Goal: Information Seeking & Learning: Compare options

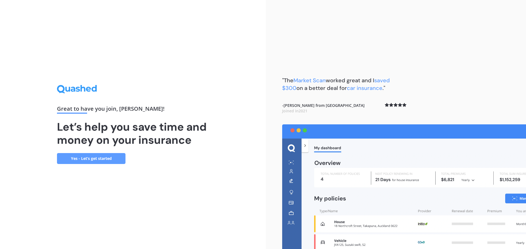
click at [83, 157] on link "Yes - Let’s get started" at bounding box center [91, 158] width 68 height 11
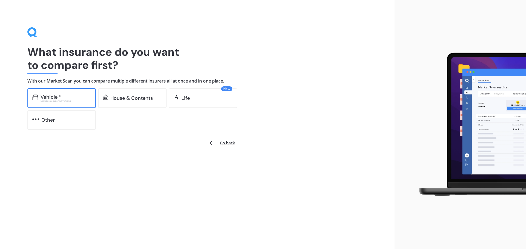
click at [53, 101] on div "Excludes commercial vehicles" at bounding box center [66, 101] width 50 height 2
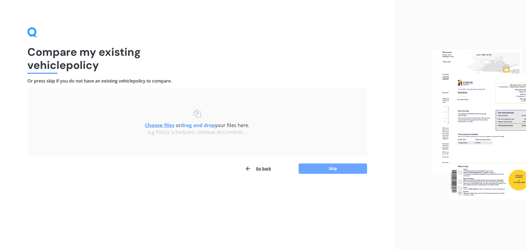
click at [329, 167] on button "Skip" at bounding box center [332, 169] width 68 height 10
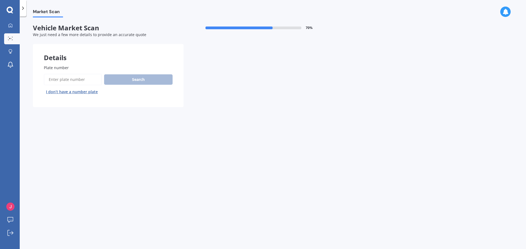
click at [132, 79] on div "Search I don’t have a number plate" at bounding box center [108, 85] width 129 height 22
click at [64, 80] on input "Plate number" at bounding box center [73, 80] width 58 height 12
type input "KHL118"
click at [140, 78] on button "Search" at bounding box center [138, 79] width 68 height 10
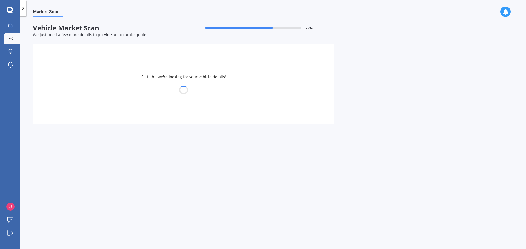
select select "LEXUS"
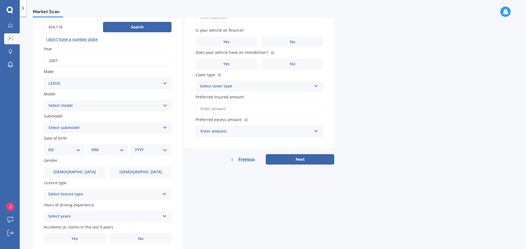
scroll to position [55, 0]
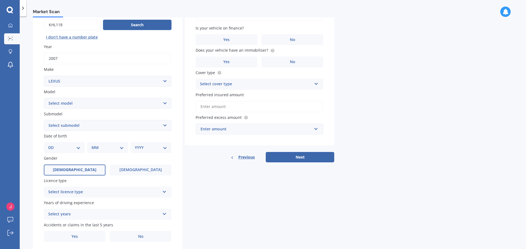
click at [70, 171] on span "[DEMOGRAPHIC_DATA]" at bounding box center [75, 170] width 44 height 5
click at [0, 0] on input "[DEMOGRAPHIC_DATA]" at bounding box center [0, 0] width 0 height 0
click at [76, 147] on select "DD 01 02 03 04 05 06 07 08 09 10 11 12 13 14 15 16 17 18 19 20 21 22 23 24 25 2…" at bounding box center [64, 148] width 32 height 6
select select "18"
click at [53, 145] on select "DD 01 02 03 04 05 06 07 08 09 10 11 12 13 14 15 16 17 18 19 20 21 22 23 24 25 2…" at bounding box center [64, 148] width 32 height 6
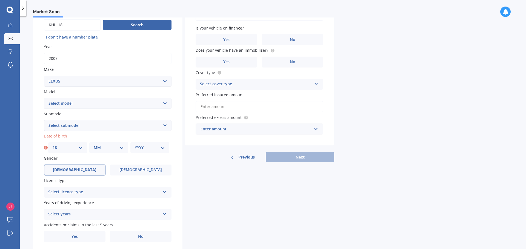
click at [107, 149] on select "MM 01 02 03 04 05 06 07 08 09 10 11 12" at bounding box center [109, 148] width 30 height 6
select select "07"
click at [94, 145] on select "MM 01 02 03 04 05 06 07 08 09 10 11 12" at bounding box center [109, 148] width 30 height 6
click at [157, 146] on select "YYYY 2025 2024 2023 2022 2021 2020 2019 2018 2017 2016 2015 2014 2013 2012 2011…" at bounding box center [150, 148] width 30 height 6
select select "1981"
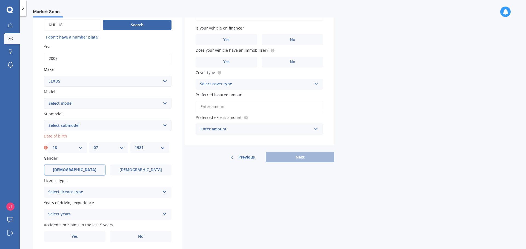
click at [135, 145] on select "YYYY 2025 2024 2023 2022 2021 2020 2019 2018 2017 2016 2015 2014 2013 2012 2011…" at bounding box center [150, 148] width 30 height 6
click at [164, 193] on icon at bounding box center [164, 191] width 5 height 4
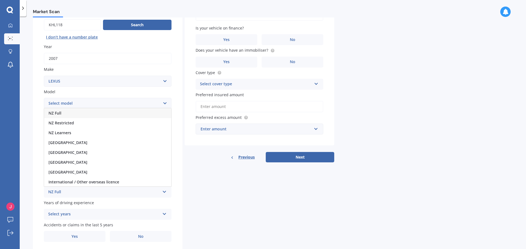
click at [62, 111] on div "NZ Full" at bounding box center [107, 113] width 127 height 10
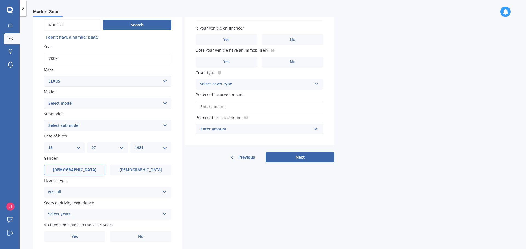
click at [166, 214] on icon at bounding box center [164, 213] width 5 height 4
click at [60, 163] on span "5 or more years" at bounding box center [63, 164] width 30 height 5
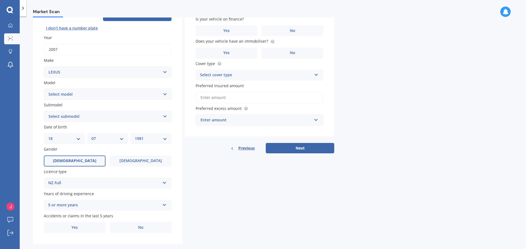
scroll to position [73, 0]
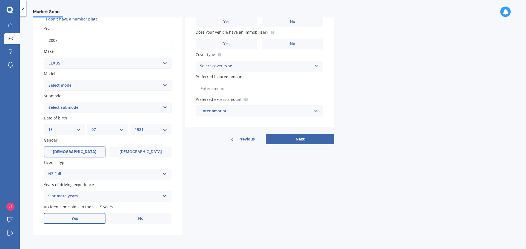
click at [79, 221] on label "Yes" at bounding box center [75, 218] width 62 height 11
click at [0, 0] on input "Yes" at bounding box center [0, 0] width 0 height 0
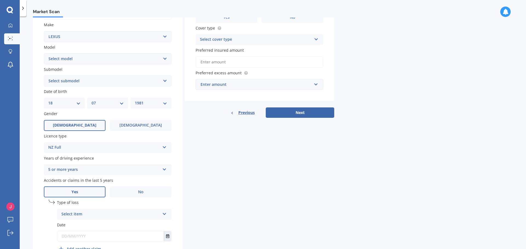
scroll to position [132, 0]
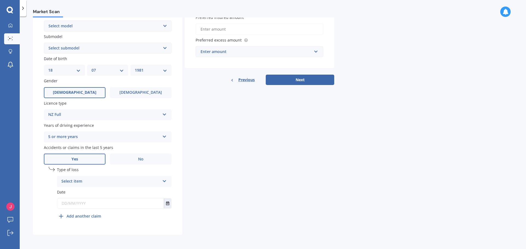
click at [166, 180] on icon at bounding box center [164, 181] width 5 height 4
click at [77, 203] on span "Not at fault accident" at bounding box center [81, 202] width 39 height 5
click at [168, 204] on icon "Select date" at bounding box center [167, 204] width 3 height 4
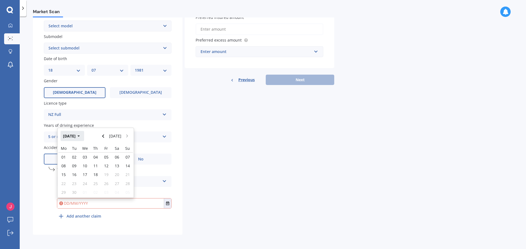
click at [80, 137] on icon "button" at bounding box center [78, 136] width 2 height 1
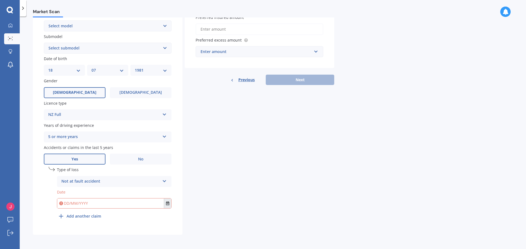
click at [167, 204] on icon "Select date" at bounding box center [167, 204] width 3 height 4
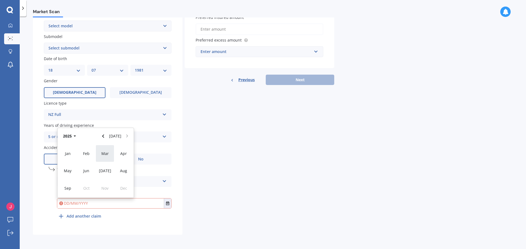
click at [104, 153] on span "Mar" at bounding box center [104, 153] width 7 height 5
click at [80, 135] on icon "button" at bounding box center [78, 135] width 2 height 4
click at [105, 153] on span "Mar" at bounding box center [104, 153] width 7 height 5
click at [96, 171] on span "13" at bounding box center [95, 170] width 4 height 5
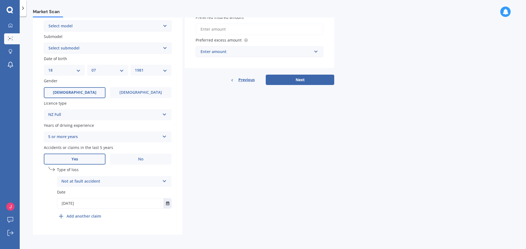
click at [97, 204] on input "[DATE]" at bounding box center [110, 204] width 107 height 10
type input "[DATE]"
click at [160, 223] on div "undefined 1 Type of loss Not at fault accident At fault accident Not at fault a…" at bounding box center [108, 195] width 128 height 57
drag, startPoint x: 293, startPoint y: 81, endPoint x: 282, endPoint y: 147, distance: 66.5
click at [282, 147] on div "Details Plate number Search I don’t have a number plate Year [DATE] Make Select…" at bounding box center [183, 73] width 301 height 323
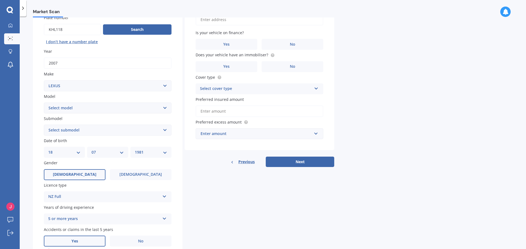
scroll to position [0, 0]
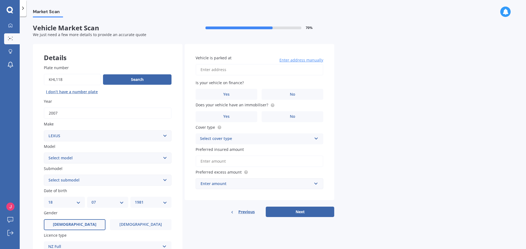
click at [299, 61] on span "Enter address manually" at bounding box center [301, 60] width 44 height 5
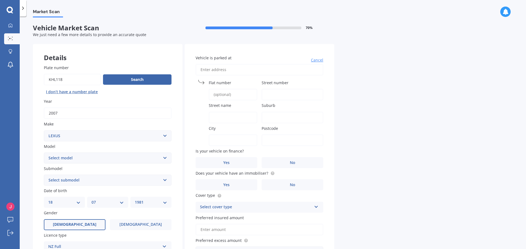
click at [318, 59] on span "Cancel" at bounding box center [317, 60] width 12 height 5
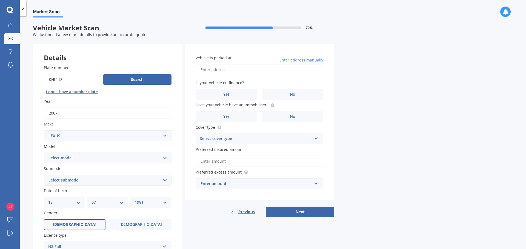
click at [219, 70] on input "Vehicle is parked at" at bounding box center [260, 70] width 128 height 12
type input "[STREET_ADDRESS]"
click at [288, 94] on label "No" at bounding box center [293, 94] width 62 height 11
click at [0, 0] on input "No" at bounding box center [0, 0] width 0 height 0
click at [294, 117] on span "No" at bounding box center [292, 116] width 5 height 5
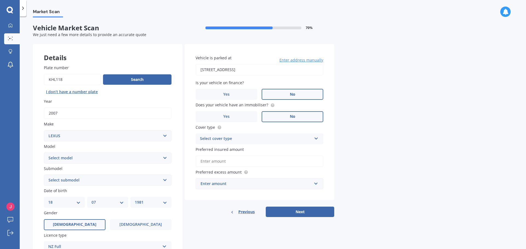
click at [0, 0] on input "No" at bounding box center [0, 0] width 0 height 0
click at [293, 139] on div "Select cover type" at bounding box center [256, 139] width 112 height 7
click at [225, 149] on span "Comprehensive" at bounding box center [214, 149] width 29 height 5
click at [271, 152] on label "Preferred insured amount" at bounding box center [258, 150] width 125 height 6
click at [271, 156] on input "Preferred insured amount" at bounding box center [260, 162] width 128 height 12
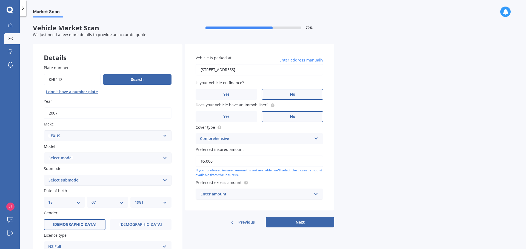
type input "$5,000"
click at [253, 191] on input "text" at bounding box center [257, 194] width 123 height 10
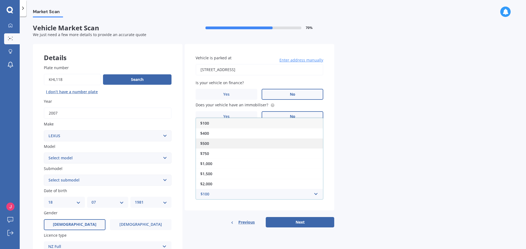
click at [202, 142] on span "$500" at bounding box center [204, 143] width 9 height 5
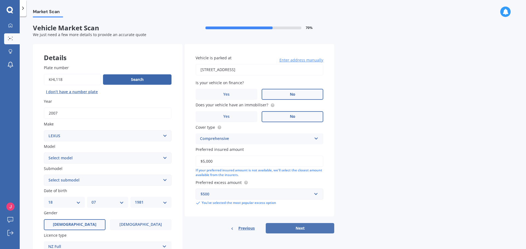
click at [299, 228] on button "Next" at bounding box center [300, 228] width 68 height 10
click at [89, 159] on select "Select model AS 460 CT 200 ES 300 ES 350 GS 250 GS 300 GS 350 GS 430 GS 450 GS …" at bounding box center [108, 158] width 128 height 11
select select "IS 250"
click at [44, 153] on select "Select model AS 460 CT 200 ES 300 ES 350 GS 250 GS 300 GS 350 GS 430 GS 450 GS …" at bounding box center [108, 158] width 128 height 11
click at [166, 179] on select "Select submodel (All)" at bounding box center [108, 180] width 128 height 11
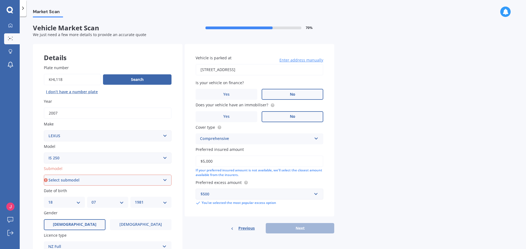
select select "(ALL)"
click at [44, 175] on select "Select submodel (All)" at bounding box center [108, 180] width 128 height 11
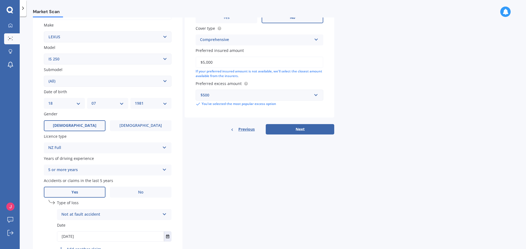
scroll to position [110, 0]
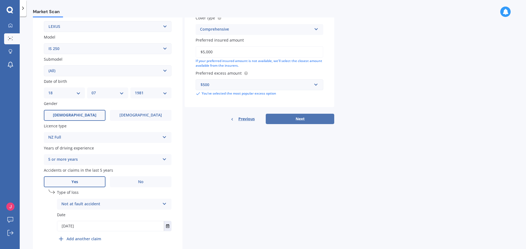
click at [300, 120] on button "Next" at bounding box center [300, 119] width 68 height 10
select select "18"
select select "07"
select select "1981"
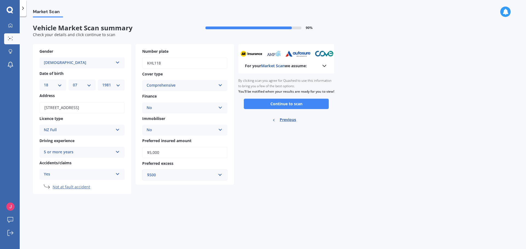
scroll to position [0, 0]
click at [299, 109] on button "Continue to scan" at bounding box center [286, 104] width 85 height 10
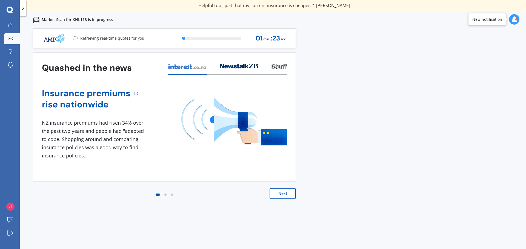
click at [282, 193] on button "Next" at bounding box center [282, 193] width 26 height 11
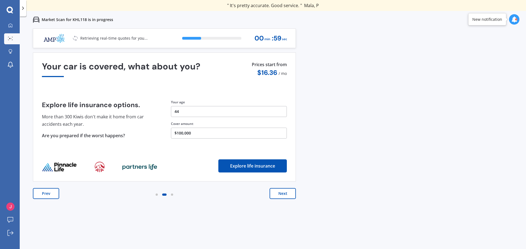
click at [280, 195] on button "Next" at bounding box center [282, 193] width 26 height 11
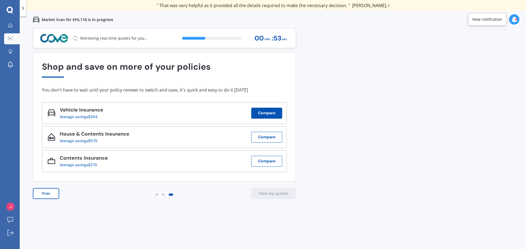
click at [274, 112] on button "Compare" at bounding box center [266, 113] width 31 height 11
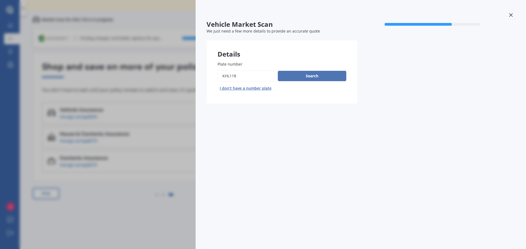
click at [318, 76] on button "Search" at bounding box center [312, 76] width 68 height 10
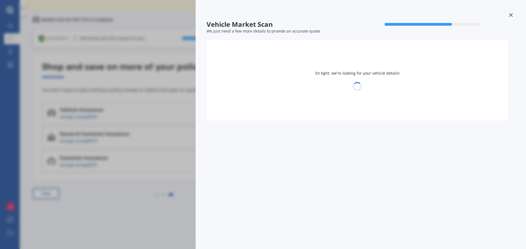
select select "LEXUS"
select select "18"
select select "07"
select select "1981"
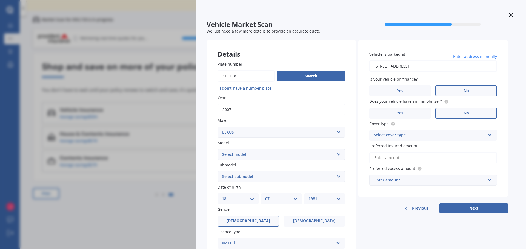
click at [440, 148] on label "Preferred insured amount" at bounding box center [431, 146] width 125 height 6
click at [440, 152] on input "Preferred insured amount" at bounding box center [433, 158] width 128 height 12
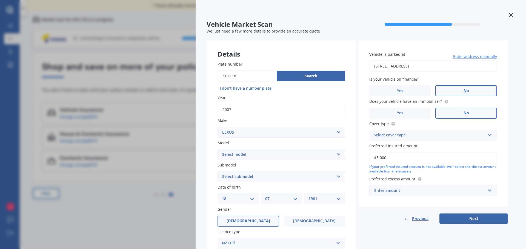
type input "$5,000"
click at [407, 190] on div "Enter amount" at bounding box center [429, 191] width 111 height 6
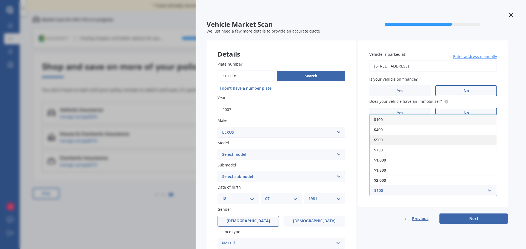
click at [375, 140] on span "$500" at bounding box center [378, 139] width 9 height 5
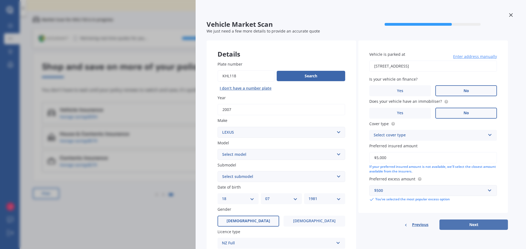
click at [470, 223] on button "Next" at bounding box center [473, 225] width 68 height 10
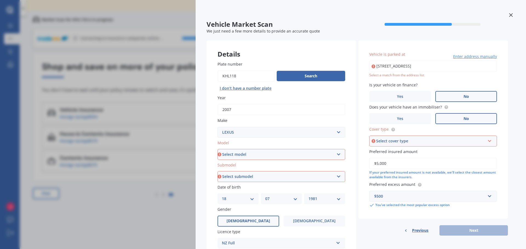
click at [275, 158] on select "Select model AS 460 CT 200 ES 300 ES 350 GS 250 GS 300 GS 350 GS 430 GS 450 GS …" at bounding box center [281, 154] width 128 height 11
select select "IS 250"
click at [217, 149] on select "Select model AS 460 CT 200 ES 300 ES 350 GS 250 GS 300 GS 350 GS 430 GS 450 GS …" at bounding box center [281, 154] width 128 height 11
click at [339, 176] on select "Select submodel (All)" at bounding box center [281, 176] width 128 height 11
select select "(ALL)"
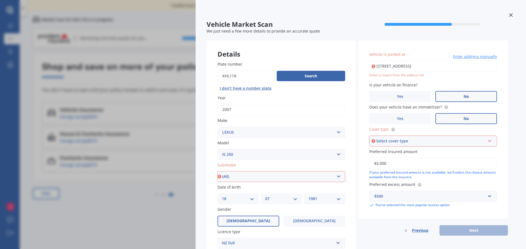
click at [217, 171] on select "Select submodel (All)" at bounding box center [281, 176] width 128 height 11
click at [442, 145] on div "Select cover type Comprehensive Third Party, Fire & Theft Third Party" at bounding box center [433, 141] width 128 height 11
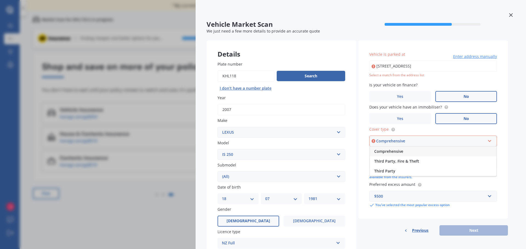
click at [392, 151] on span "Comprehensive" at bounding box center [388, 151] width 29 height 5
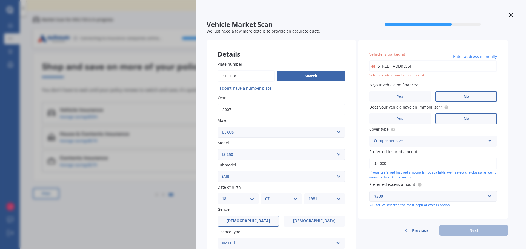
click at [451, 74] on div "Select a match from the address list" at bounding box center [433, 75] width 128 height 5
click at [386, 67] on input "[STREET_ADDRESS]" at bounding box center [433, 67] width 128 height 12
type input "[STREET_ADDRESS]"
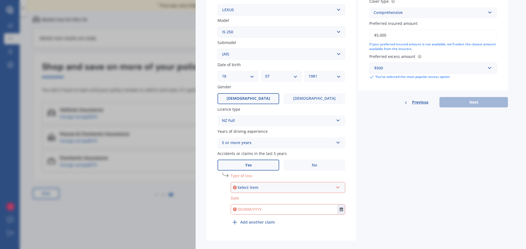
scroll to position [130, 0]
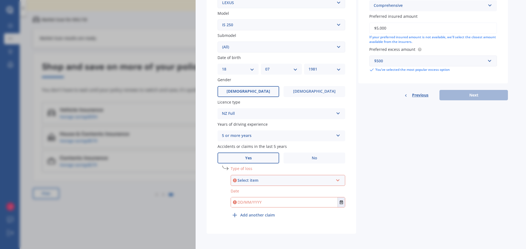
click at [338, 180] on icon at bounding box center [337, 180] width 5 height 4
click at [258, 200] on span "Not at fault accident" at bounding box center [255, 200] width 39 height 5
click at [341, 204] on icon "Select date" at bounding box center [341, 203] width 3 height 4
click at [251, 136] on button "[DATE]" at bounding box center [246, 135] width 24 height 10
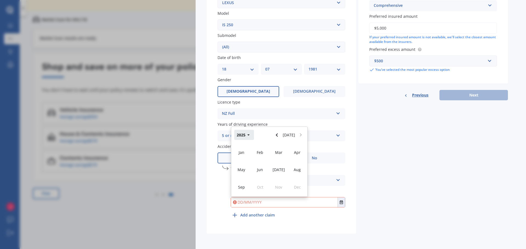
click at [249, 136] on icon "button" at bounding box center [248, 135] width 2 height 4
click at [239, 134] on button "[DATE] - [DATE]" at bounding box center [253, 131] width 39 height 18
click at [406, 200] on div "Details Plate number Search I don’t have a number plate Year [DATE] Make Select…" at bounding box center [356, 72] width 301 height 323
click at [384, 193] on div "Details Plate number Search I don’t have a number plate Year [DATE] Make Select…" at bounding box center [356, 72] width 301 height 323
click at [297, 153] on span "[DATE] - [DATE]" at bounding box center [297, 153] width 15 height 10
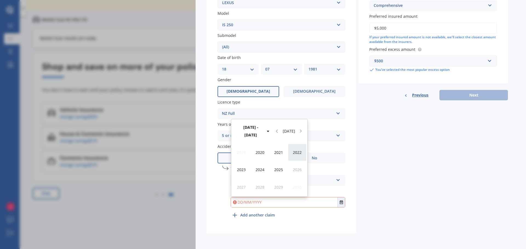
click at [296, 153] on span "2022" at bounding box center [297, 152] width 9 height 5
click at [277, 152] on span "Mar" at bounding box center [278, 152] width 7 height 5
click at [271, 165] on span "10" at bounding box center [269, 164] width 4 height 5
type input "[DATE]"
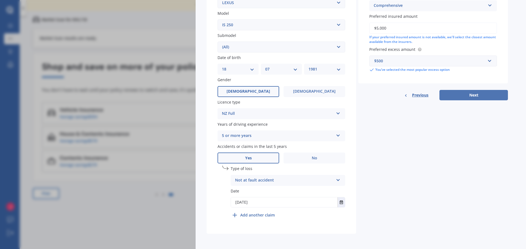
click at [459, 95] on button "Next" at bounding box center [473, 95] width 68 height 10
select select "18"
select select "07"
select select "1981"
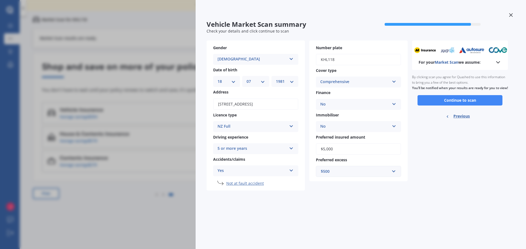
scroll to position [0, 0]
click at [463, 106] on button "Continue to scan" at bounding box center [459, 100] width 85 height 10
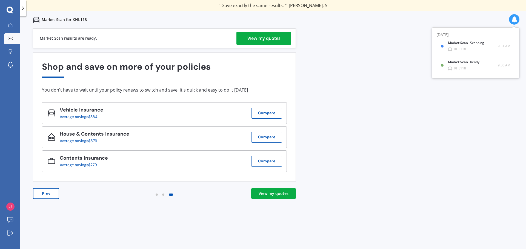
click at [273, 194] on div "View my quotes" at bounding box center [274, 193] width 30 height 5
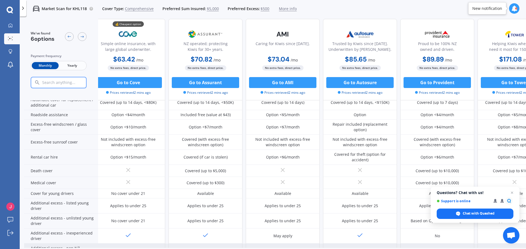
scroll to position [104, 7]
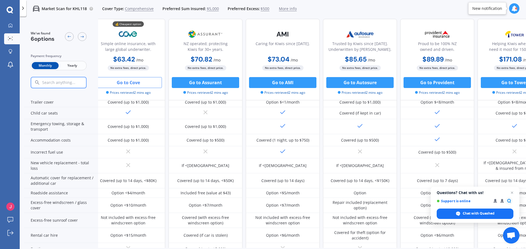
click at [124, 82] on button "Go to Cove" at bounding box center [127, 82] width 67 height 11
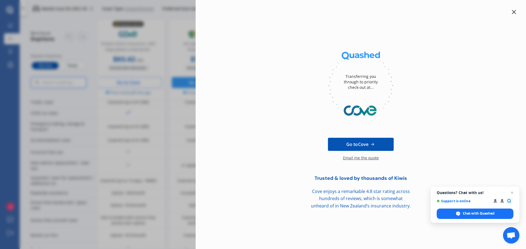
click at [513, 11] on icon at bounding box center [514, 12] width 4 height 4
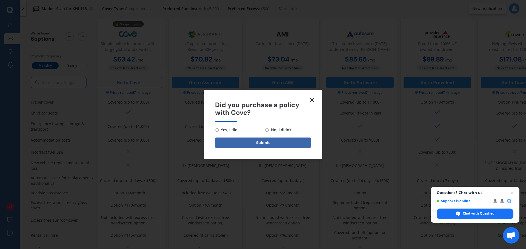
click at [267, 130] on input "No, I didn't" at bounding box center [267, 130] width 4 height 4
radio input "true"
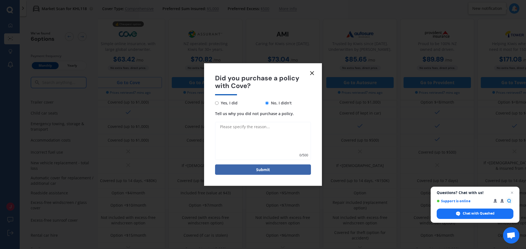
drag, startPoint x: 271, startPoint y: 170, endPoint x: 243, endPoint y: 138, distance: 41.6
click at [243, 140] on form "Did you purchase a policy with Cove? Yes, I did No, I didn't Tell us why you di…" at bounding box center [263, 124] width 118 height 123
click at [247, 128] on textarea "Tell us why you did not purchase a policy." at bounding box center [263, 141] width 96 height 38
type textarea "c"
type textarea "Comparing only"
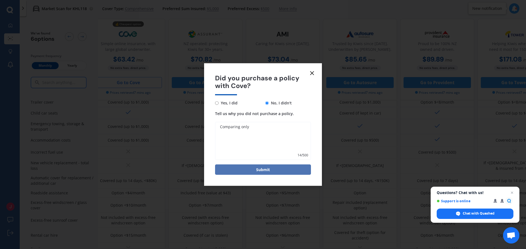
click at [271, 171] on button "Submit" at bounding box center [263, 170] width 96 height 10
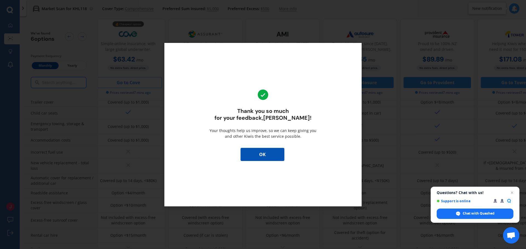
click at [255, 157] on button "OK" at bounding box center [262, 154] width 44 height 13
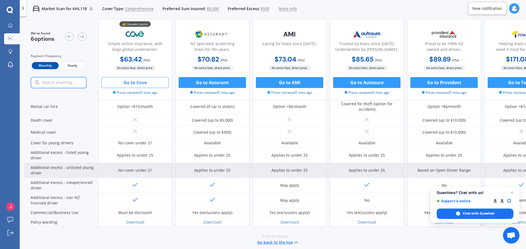
scroll to position [241, 0]
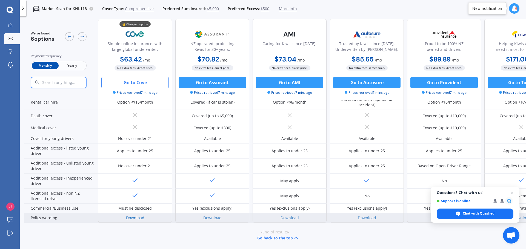
click at [134, 216] on link "Download" at bounding box center [135, 218] width 18 height 5
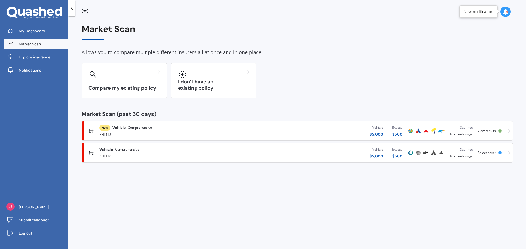
click at [116, 150] on span "Comprehensive" at bounding box center [127, 149] width 24 height 5
